Goal: Use online tool/utility

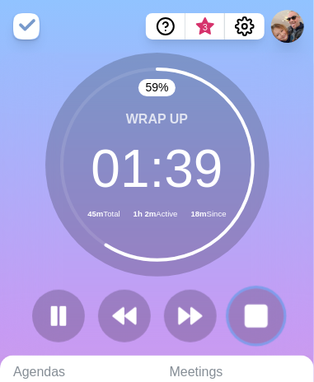
click at [260, 329] on button at bounding box center [255, 315] width 55 height 55
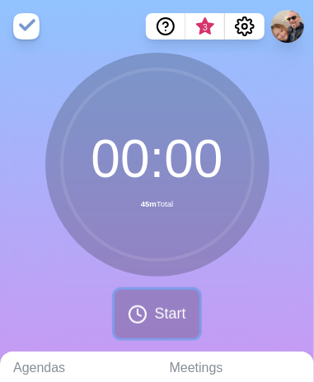
click at [160, 321] on span "Start" at bounding box center [169, 314] width 31 height 22
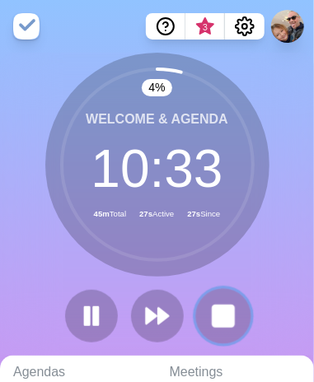
click at [219, 322] on rect at bounding box center [223, 316] width 21 height 21
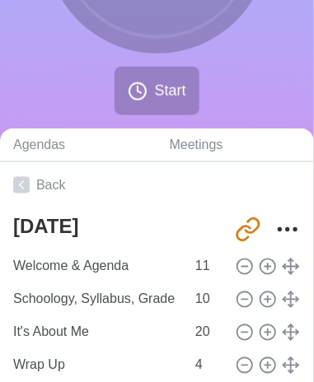
scroll to position [227, 0]
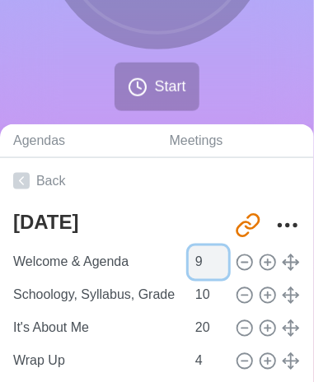
click at [208, 264] on input "9" at bounding box center [209, 262] width 40 height 33
click at [208, 264] on input "8" at bounding box center [209, 262] width 40 height 33
type input "7"
click at [208, 264] on input "7" at bounding box center [209, 262] width 40 height 33
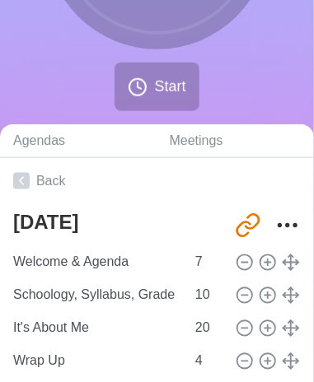
click at [169, 80] on span "Start" at bounding box center [169, 87] width 31 height 22
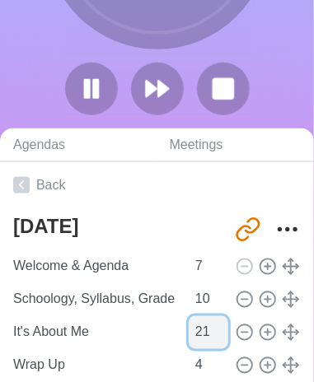
click at [213, 327] on input "21" at bounding box center [209, 332] width 40 height 33
click at [213, 327] on input "22" at bounding box center [209, 332] width 40 height 33
click at [213, 327] on input "23" at bounding box center [209, 332] width 40 height 33
type input "24"
click at [213, 327] on input "24" at bounding box center [209, 332] width 40 height 33
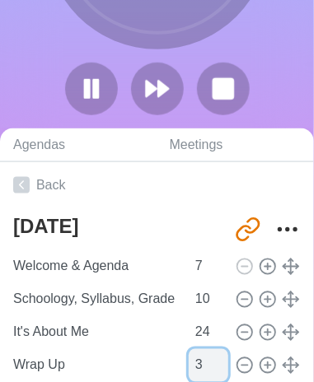
type input "3"
click at [213, 369] on input "3" at bounding box center [209, 365] width 40 height 33
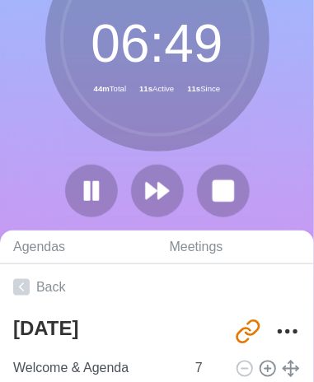
scroll to position [0, 0]
